Goal: Consume media (video, audio)

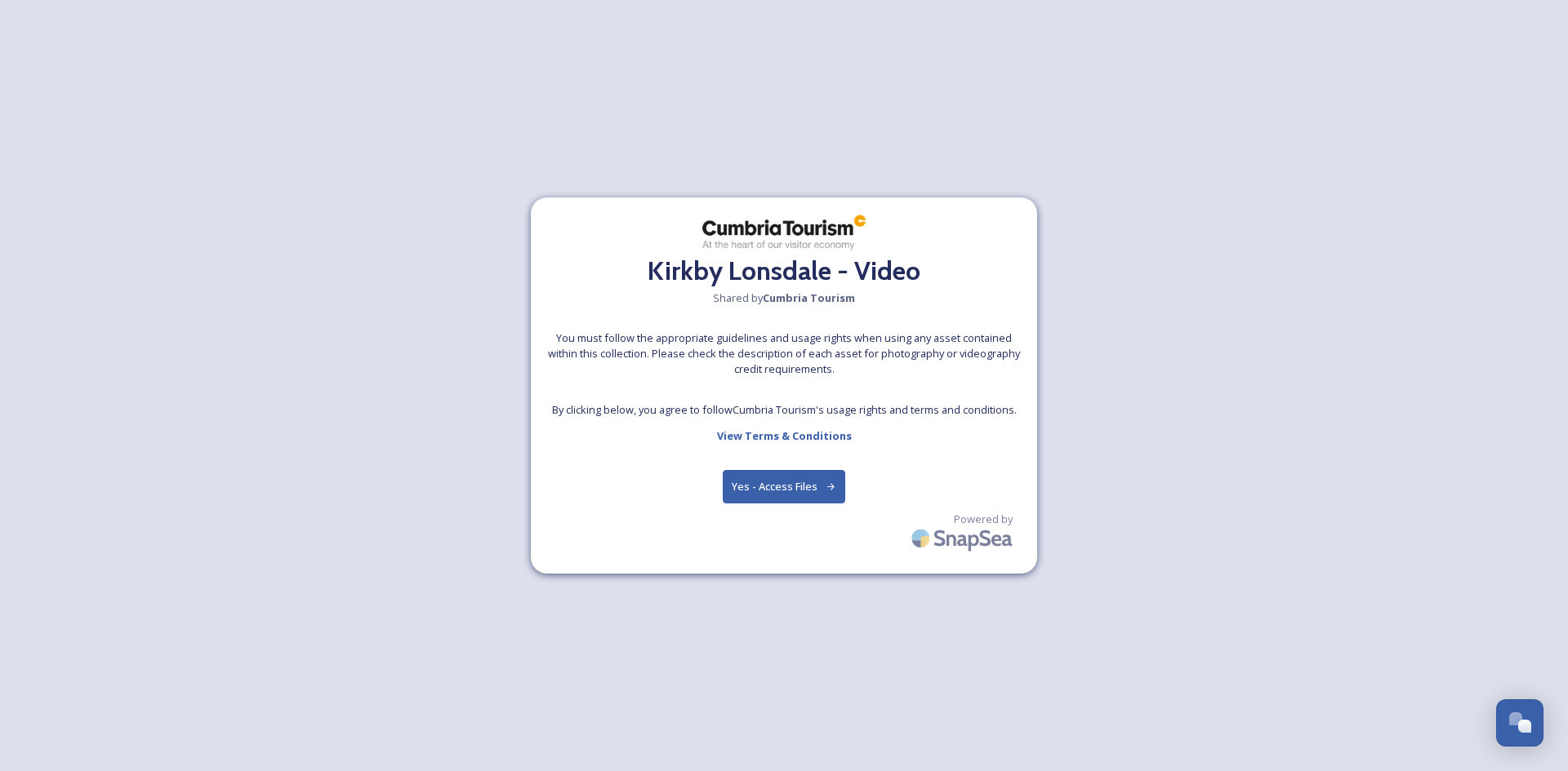
click at [771, 482] on button "Yes - Access Files" at bounding box center [784, 487] width 122 height 34
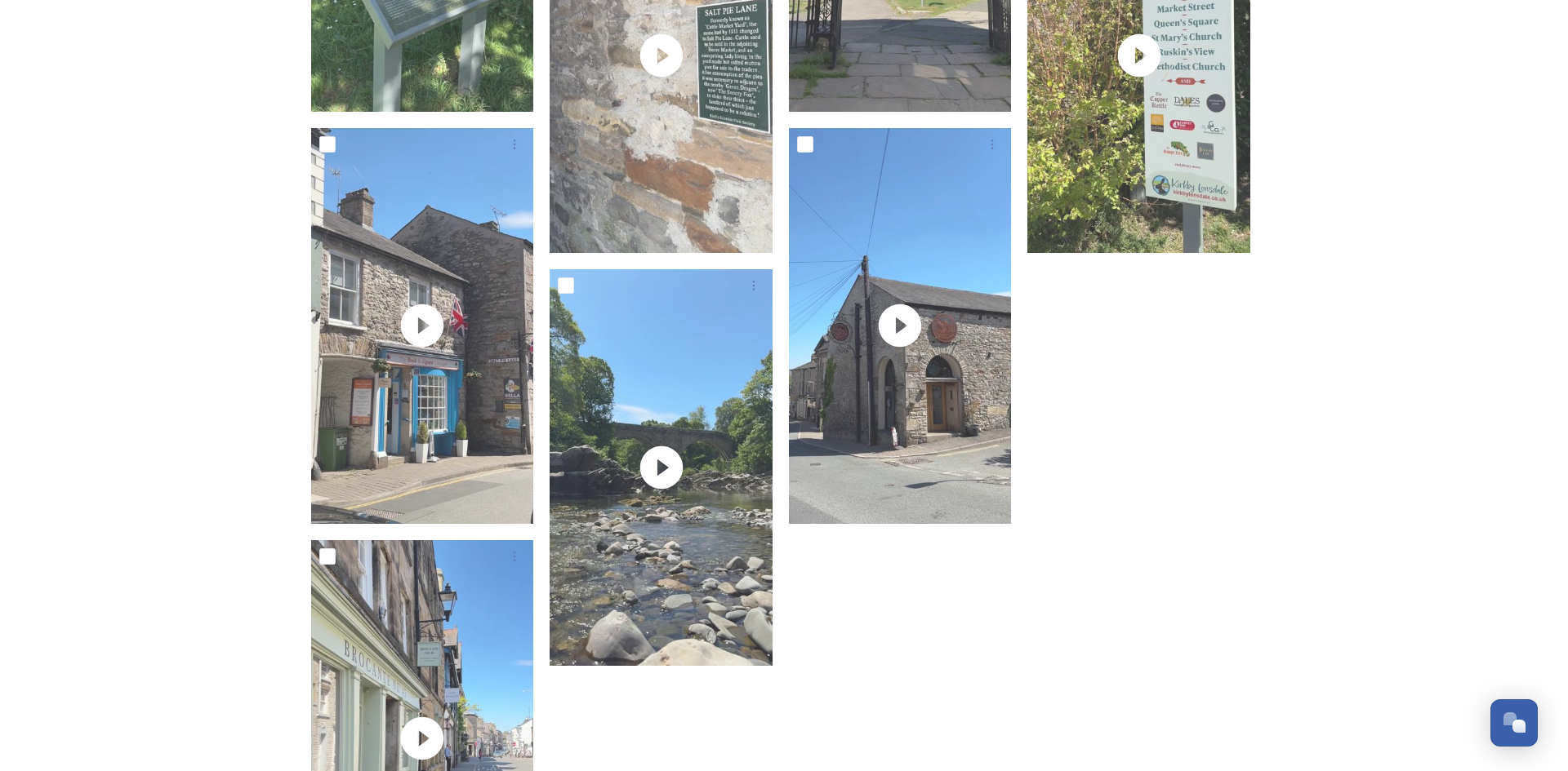
scroll to position [2234, 0]
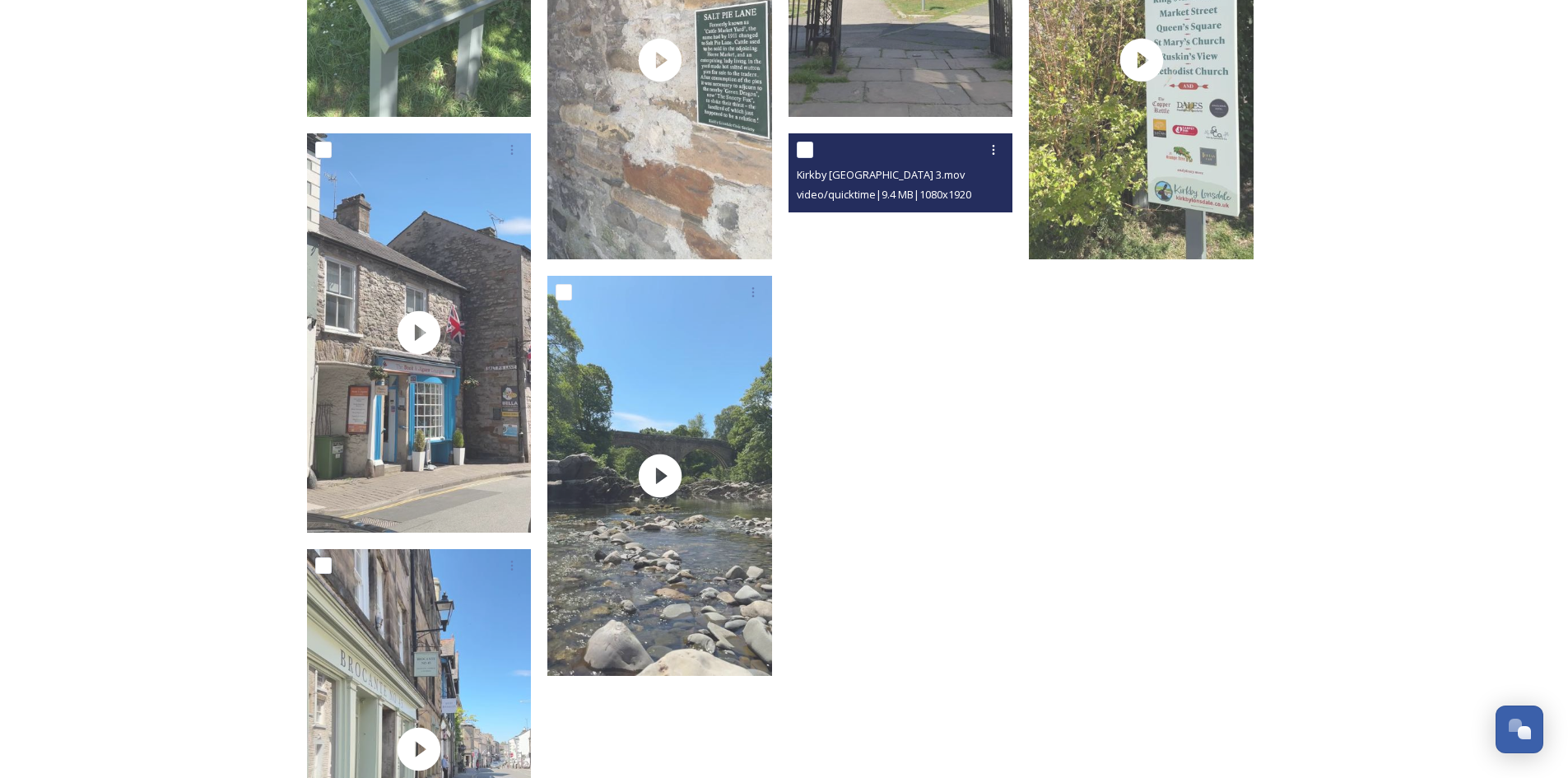
click at [921, 348] on video "Kirkby Lonsdale streets 3.mov" at bounding box center [901, 333] width 225 height 399
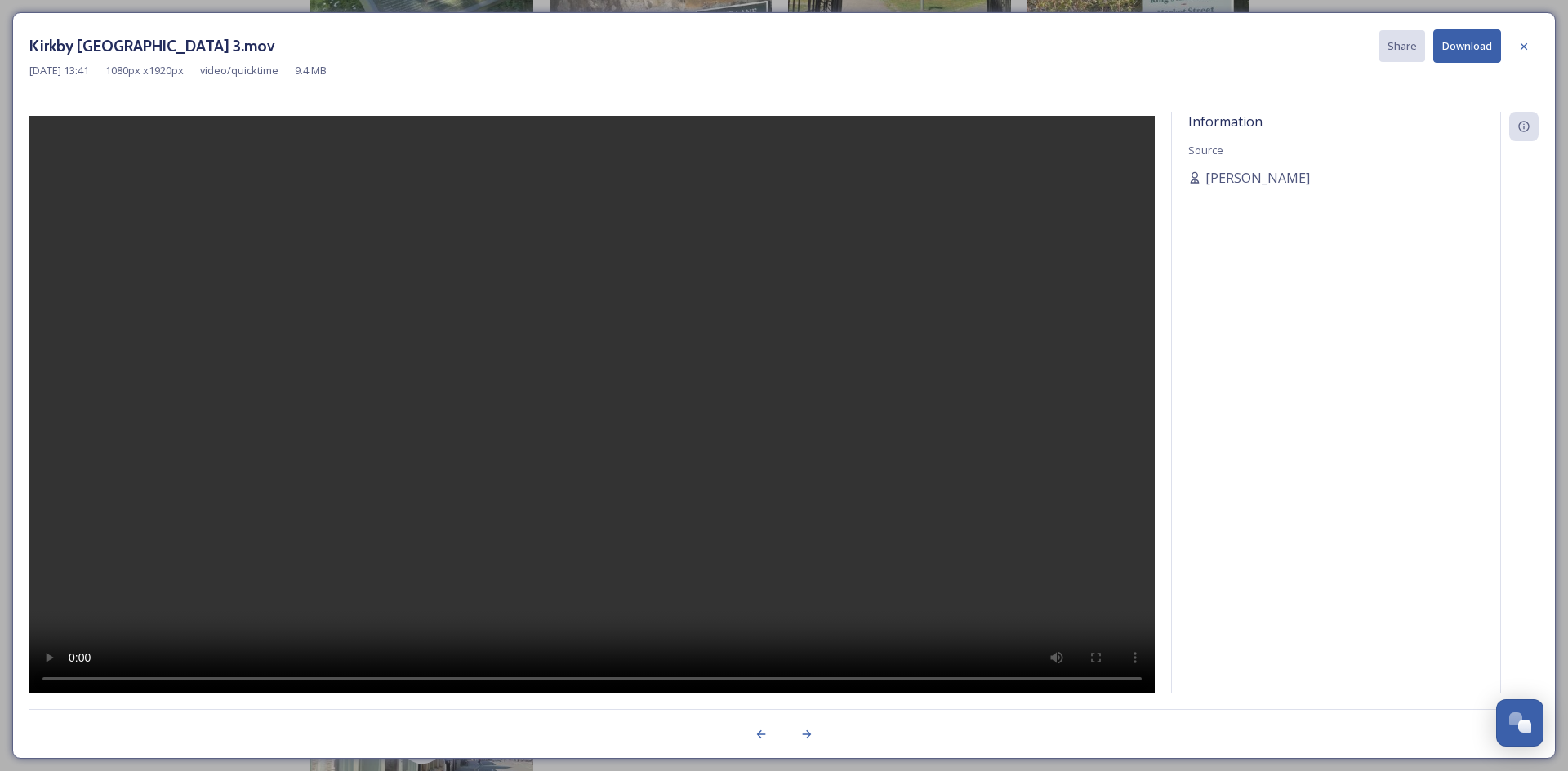
click at [740, 533] on video at bounding box center [592, 406] width 1126 height 581
click at [807, 734] on icon at bounding box center [806, 734] width 13 height 13
click at [759, 734] on icon at bounding box center [761, 734] width 9 height 8
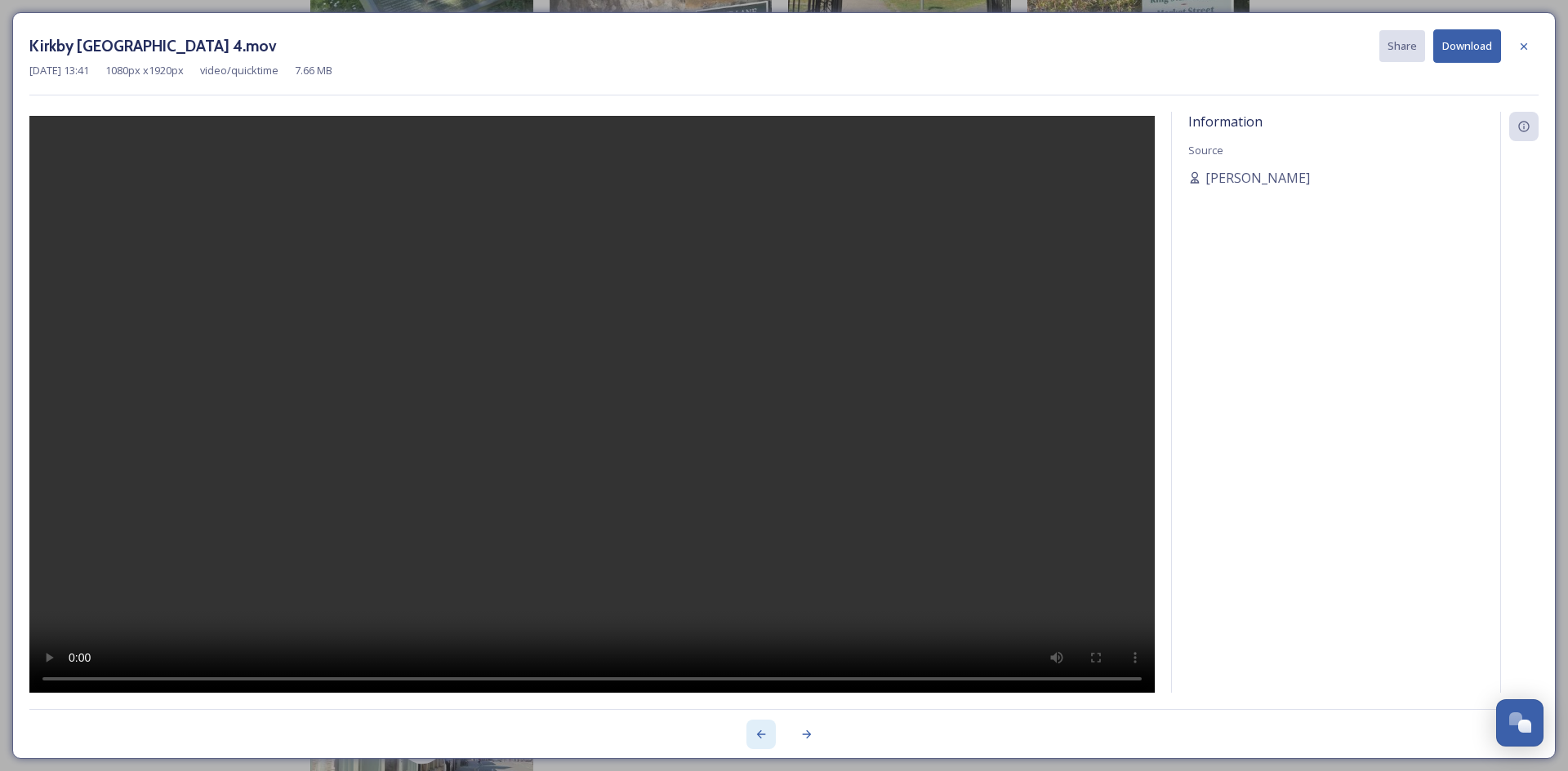
click at [759, 734] on icon at bounding box center [761, 734] width 9 height 8
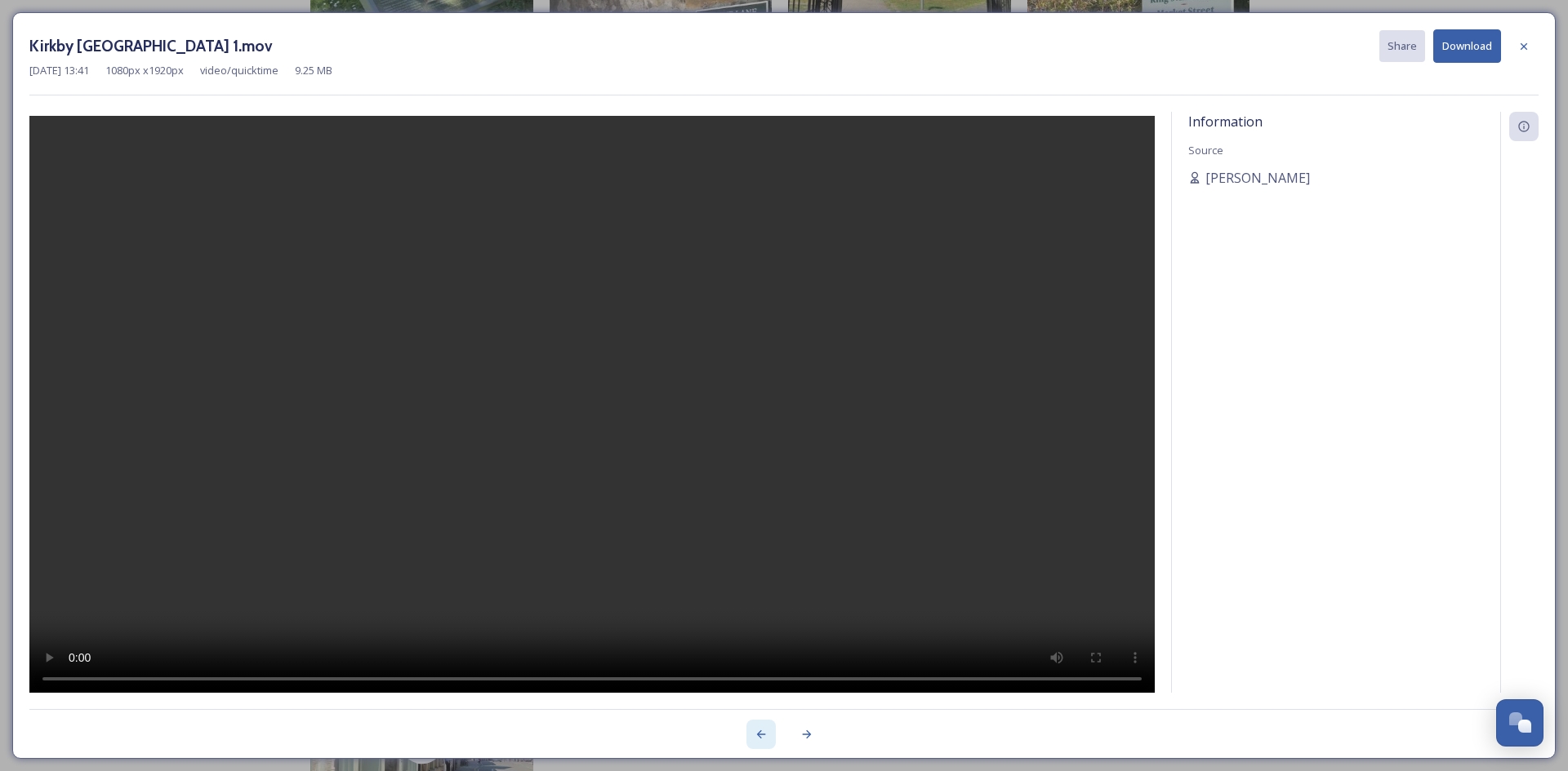
click at [759, 734] on icon at bounding box center [761, 734] width 9 height 8
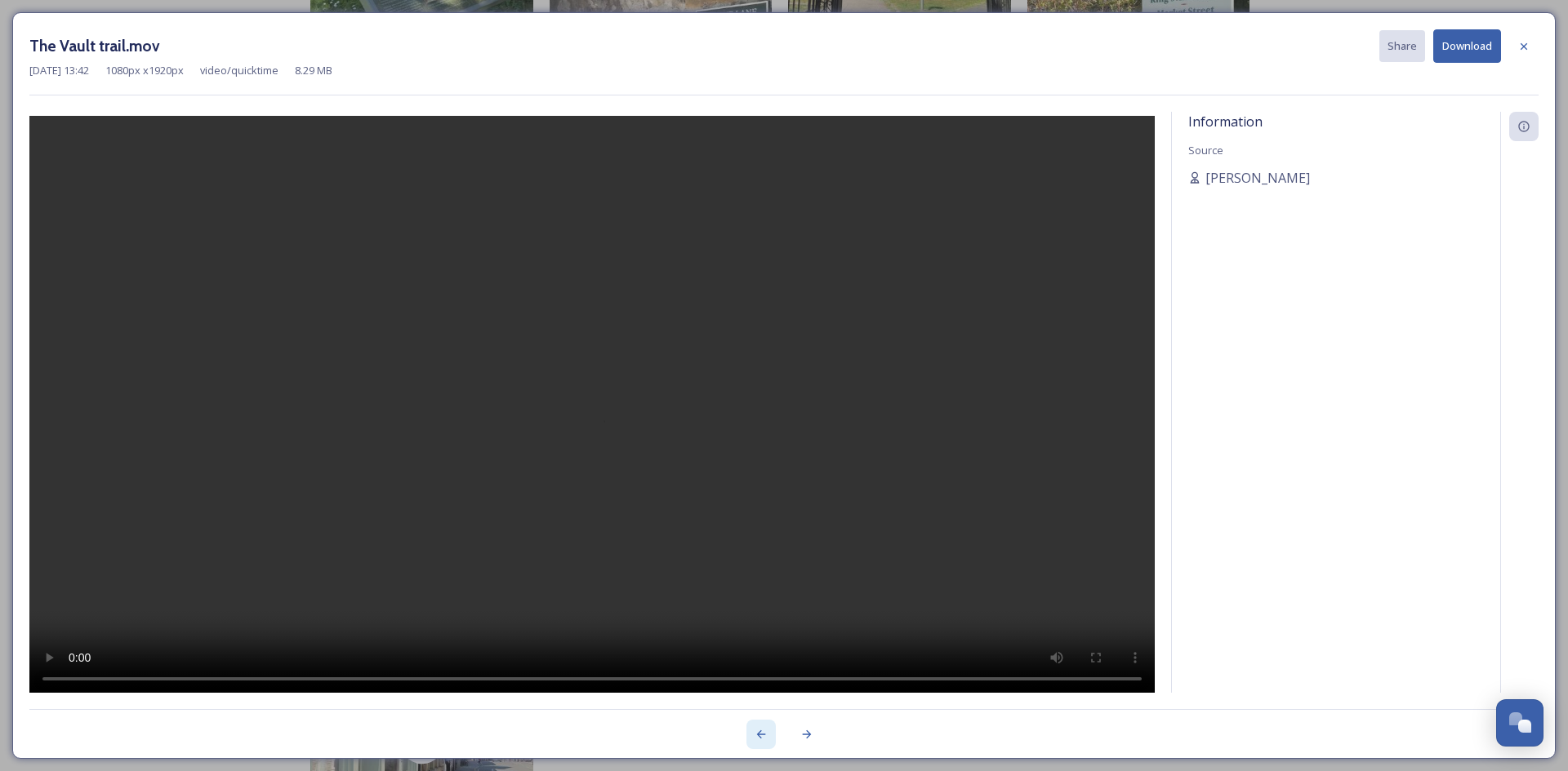
click at [759, 734] on icon at bounding box center [761, 734] width 9 height 8
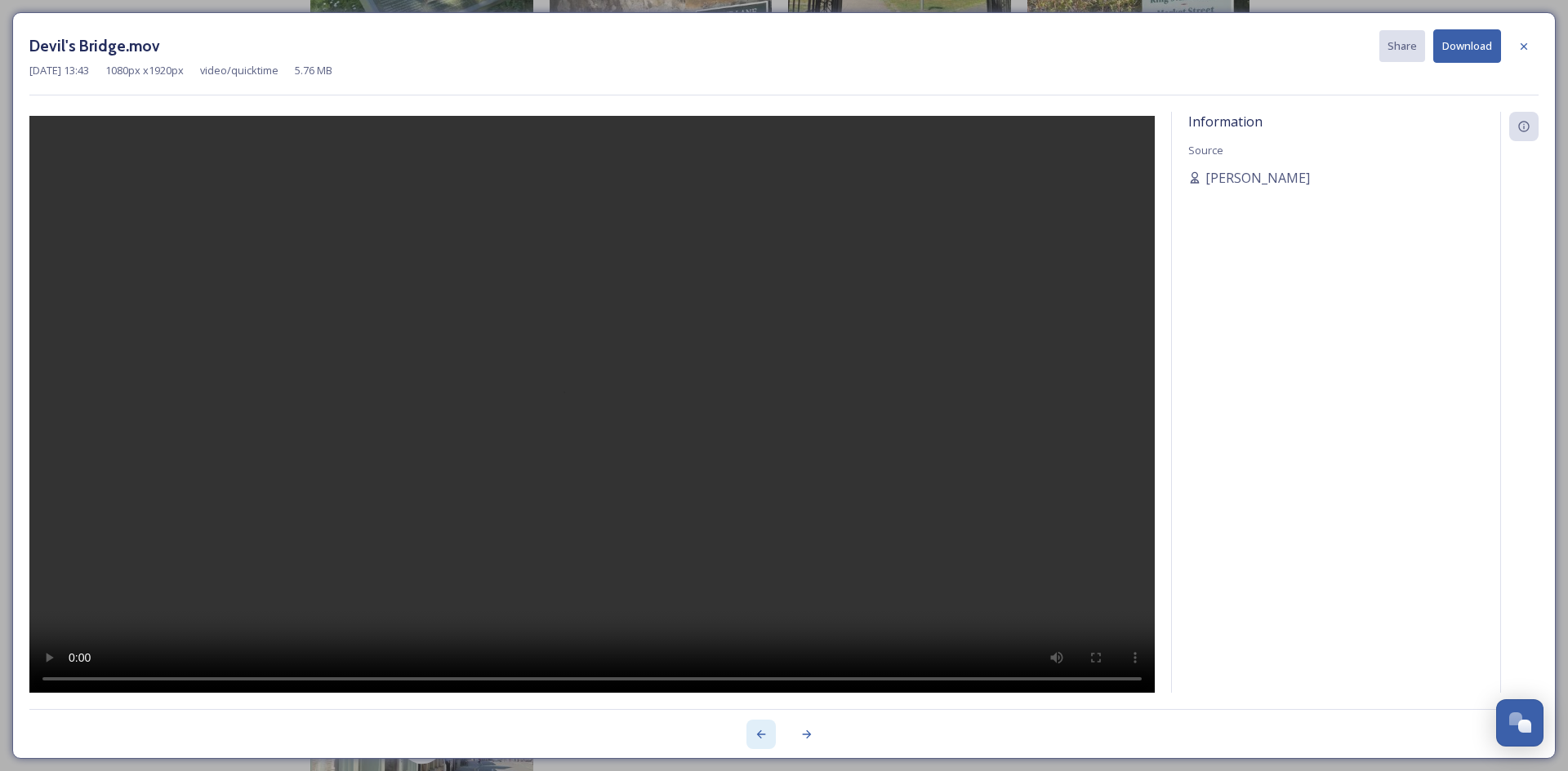
click at [759, 734] on icon at bounding box center [761, 734] width 9 height 8
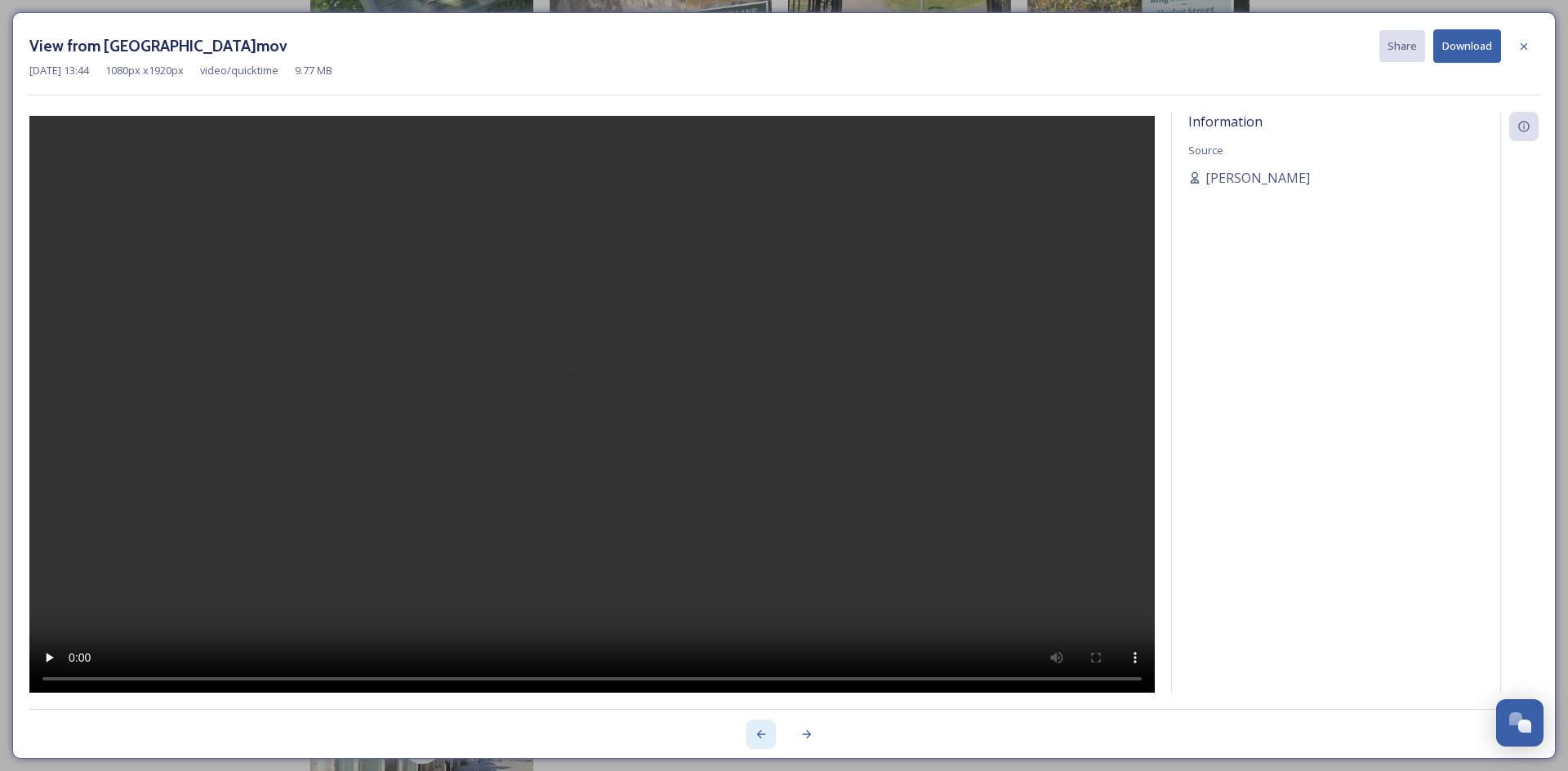
click at [759, 734] on icon at bounding box center [761, 734] width 9 height 8
